Goal: Task Accomplishment & Management: Manage account settings

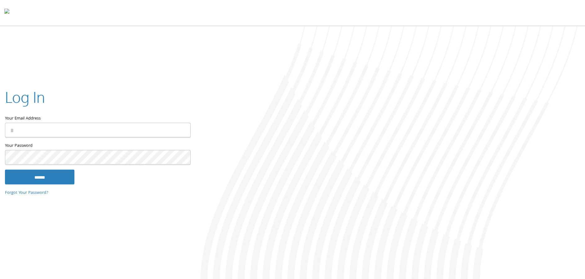
click at [400, 57] on div at bounding box center [390, 153] width 390 height 255
click at [148, 128] on input "Your Email Address" at bounding box center [98, 130] width 186 height 15
click at [185, 131] on div at bounding box center [183, 130] width 15 height 15
click at [180, 130] on img at bounding box center [180, 130] width 9 height 15
click at [33, 129] on input "Your Email Address" at bounding box center [98, 130] width 186 height 15
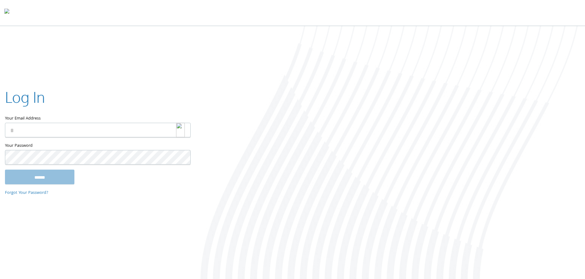
click at [183, 131] on img at bounding box center [180, 130] width 9 height 15
type input "**********"
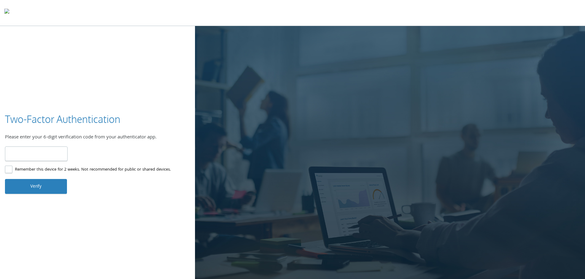
click at [41, 157] on input "number" at bounding box center [36, 154] width 63 height 15
click at [322, 34] on div at bounding box center [390, 153] width 390 height 255
click at [430, 90] on div at bounding box center [390, 153] width 390 height 255
click at [39, 153] on input "number" at bounding box center [36, 154] width 63 height 15
type input "******"
